Goal: Task Accomplishment & Management: Use online tool/utility

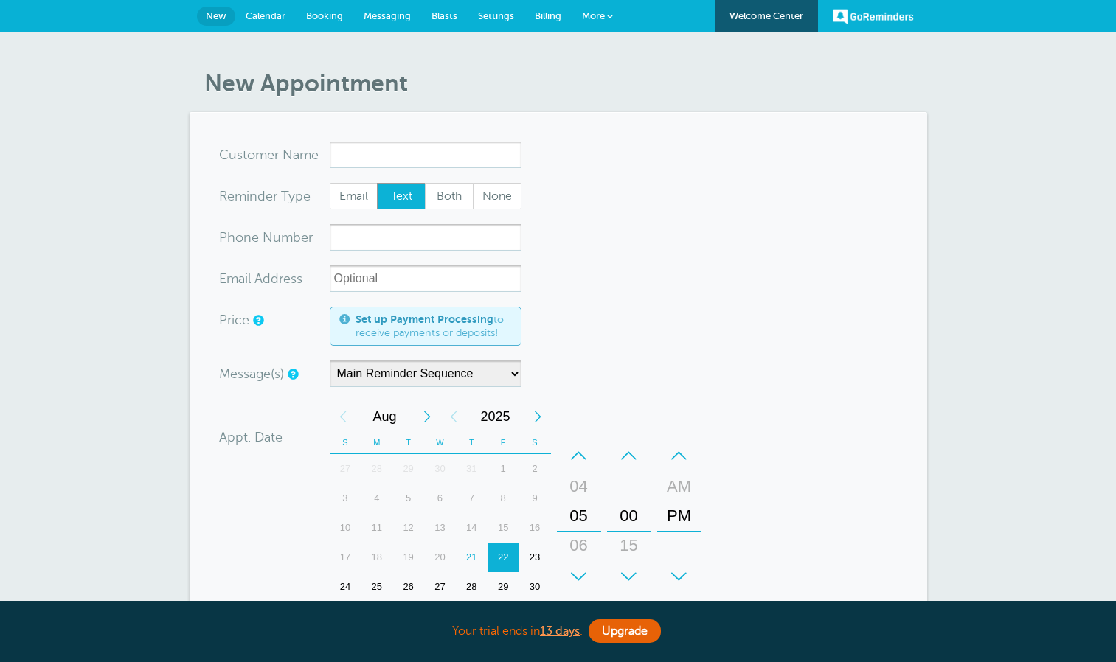
click at [243, 10] on link "Calendar" at bounding box center [265, 16] width 60 height 32
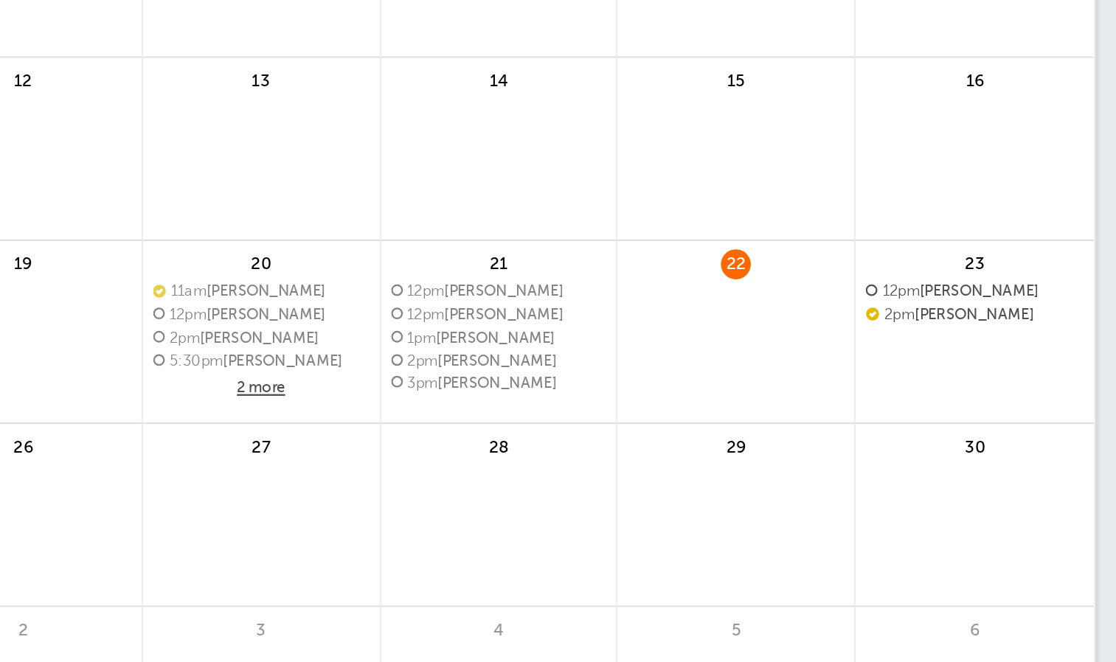
click at [556, 452] on span "2 more" at bounding box center [558, 452] width 96 height 13
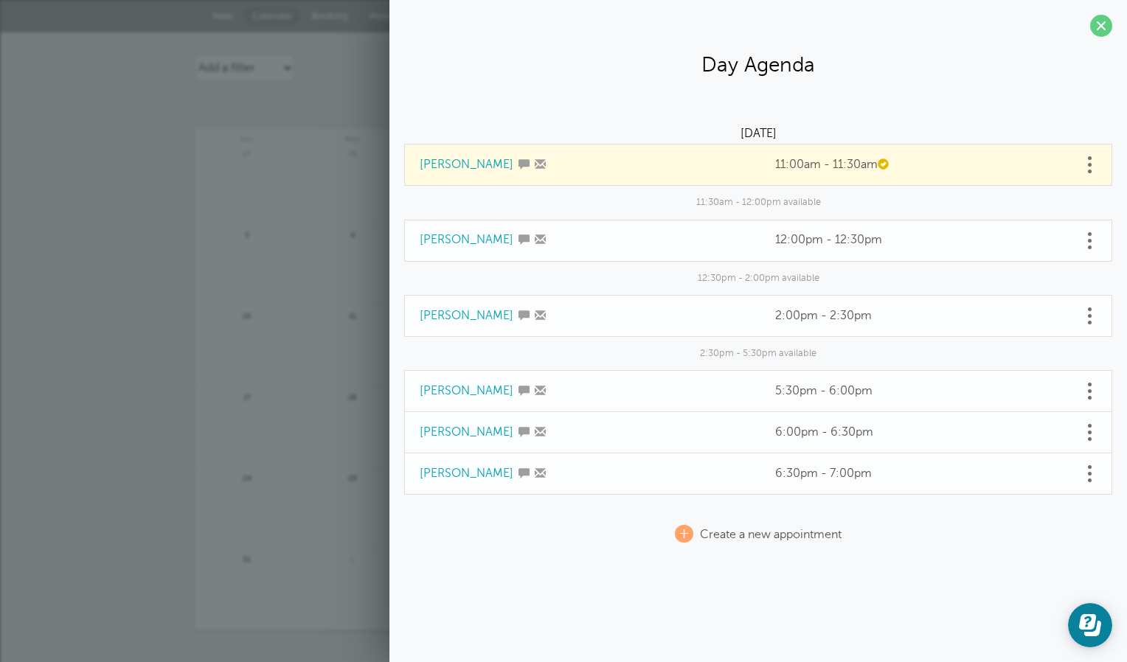
click at [145, 247] on div "Agenda Day Week Month (full view) Month (condensed) Add a filter Customer Searc…" at bounding box center [563, 387] width 1127 height 711
